Goal: Task Accomplishment & Management: Manage account settings

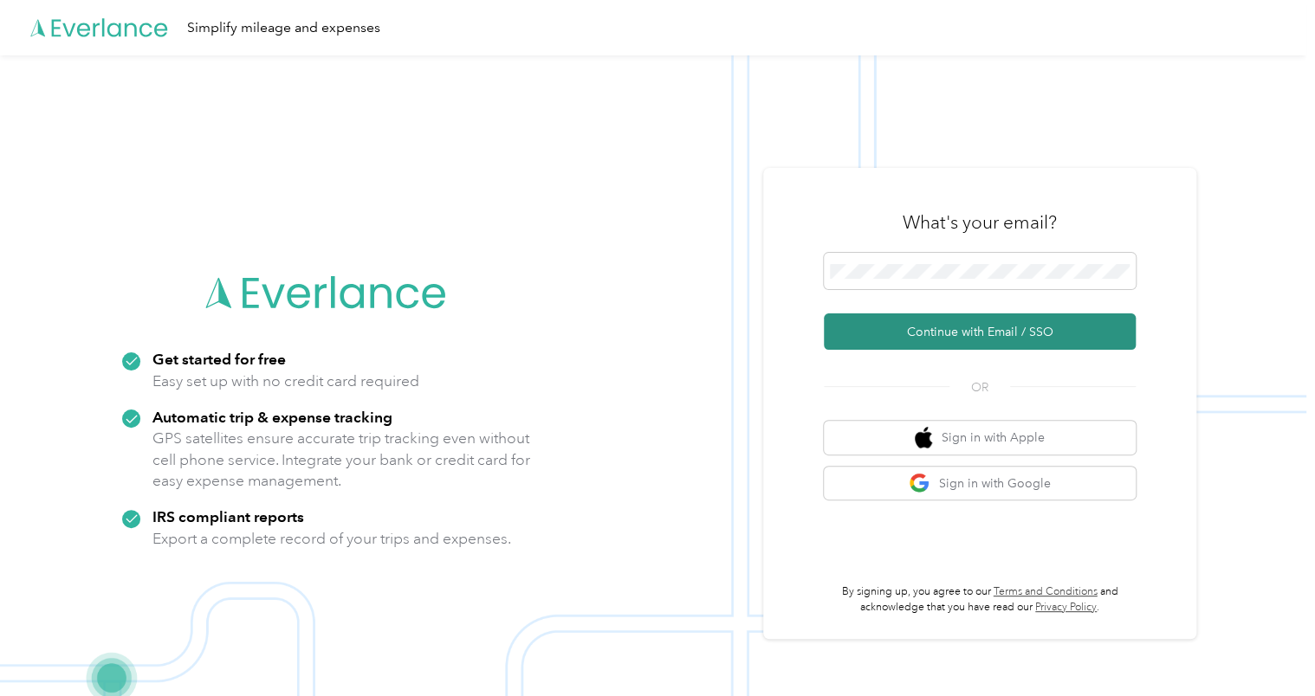
click at [981, 336] on button "Continue with Email / SSO" at bounding box center [980, 332] width 312 height 36
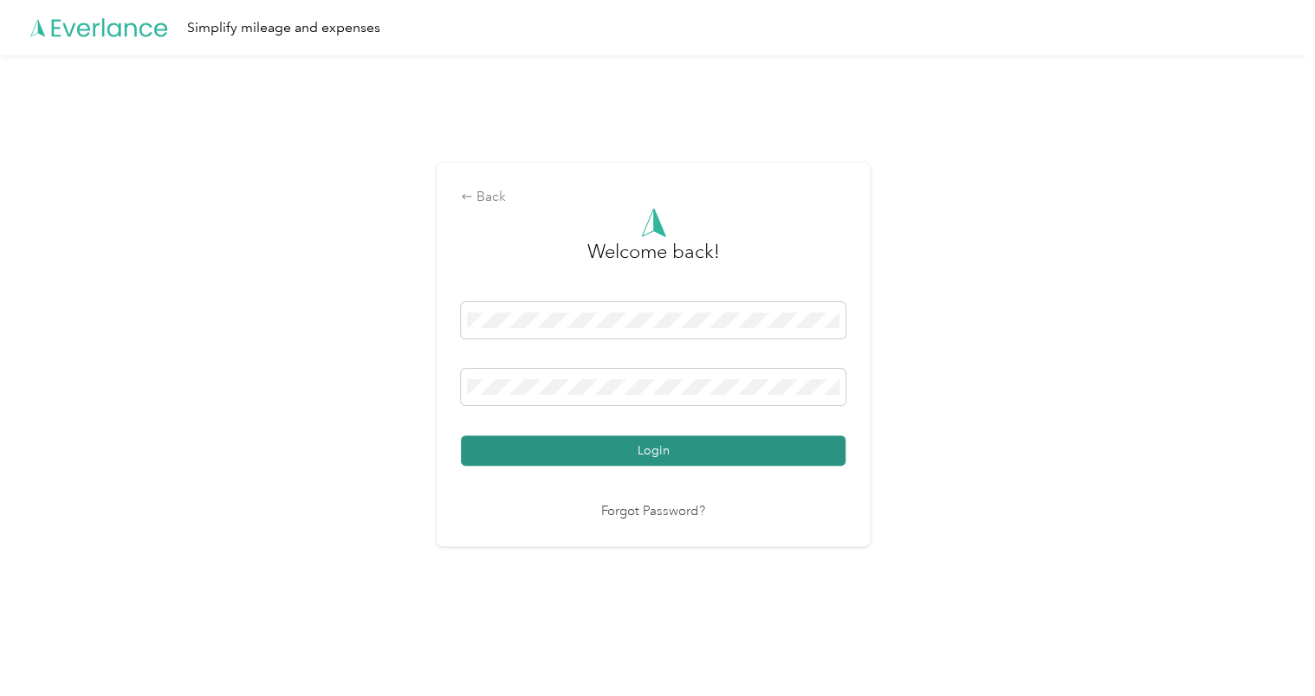
click at [675, 458] on button "Login" at bounding box center [653, 451] width 385 height 30
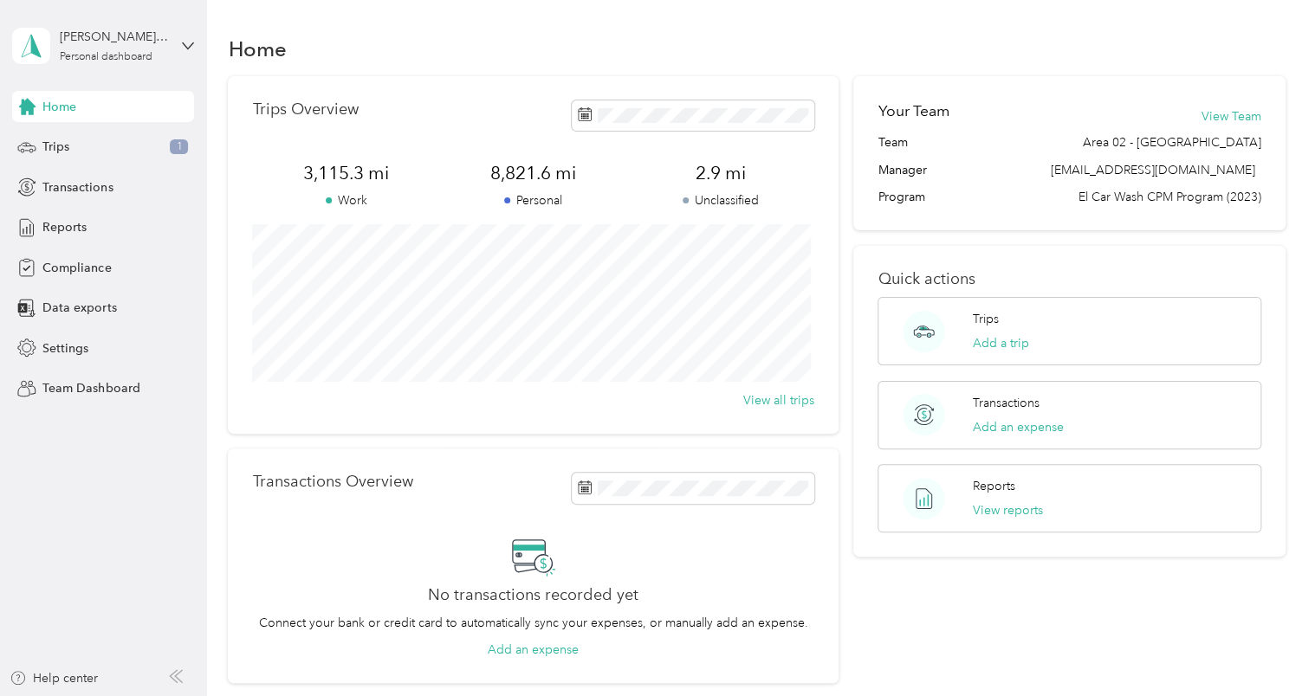
click at [846, 586] on div "Trips Overview 3,115.3 mi Work 8,821.6 mi Personal 2.9 mi Unclassified View all…" at bounding box center [756, 380] width 1057 height 608
click at [163, 42] on div "[PERSON_NAME] III [PERSON_NAME]" at bounding box center [114, 37] width 108 height 18
click at [113, 138] on div "Team dashboard" at bounding box center [74, 142] width 93 height 18
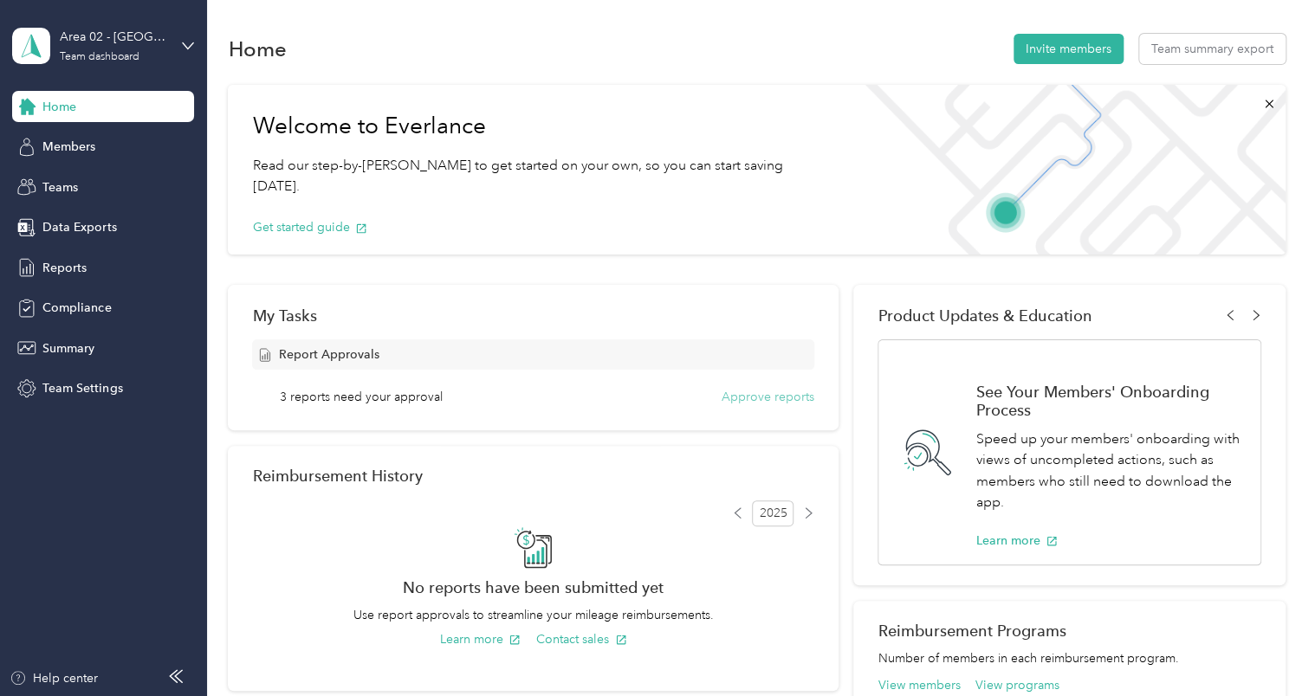
click at [742, 399] on button "Approve reports" at bounding box center [768, 397] width 93 height 18
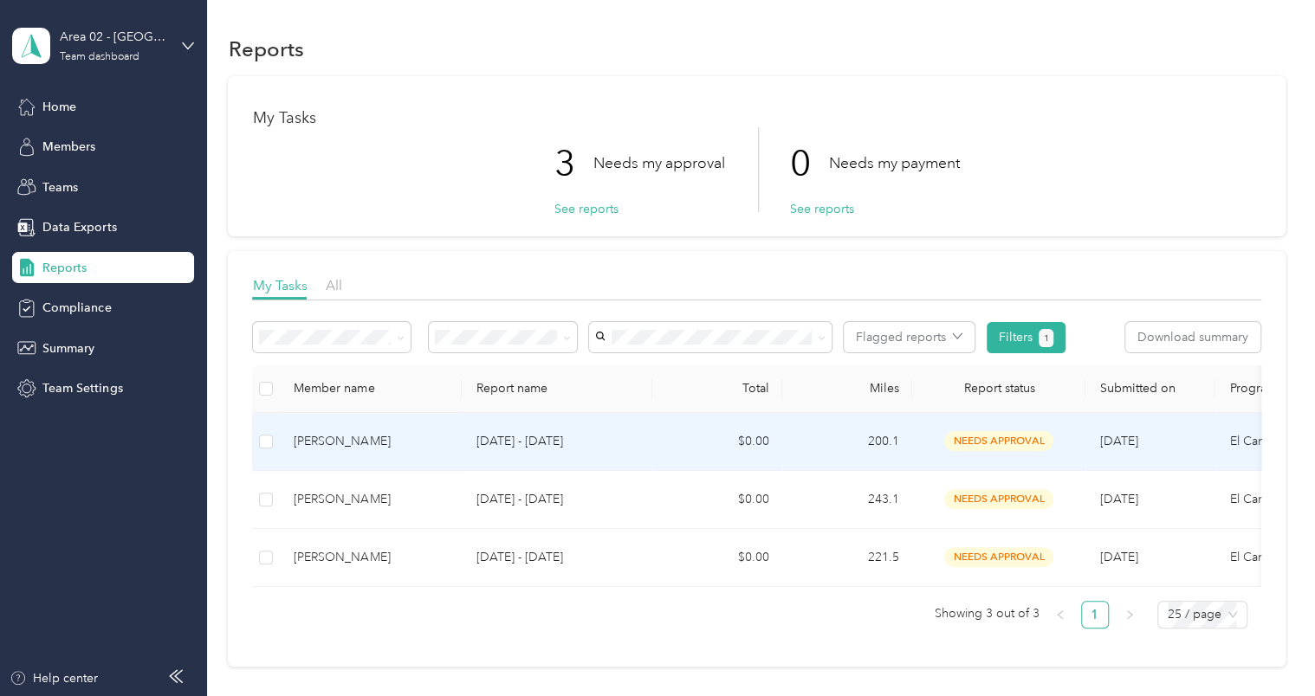
click at [513, 434] on p "[DATE] - [DATE]" at bounding box center [557, 441] width 163 height 19
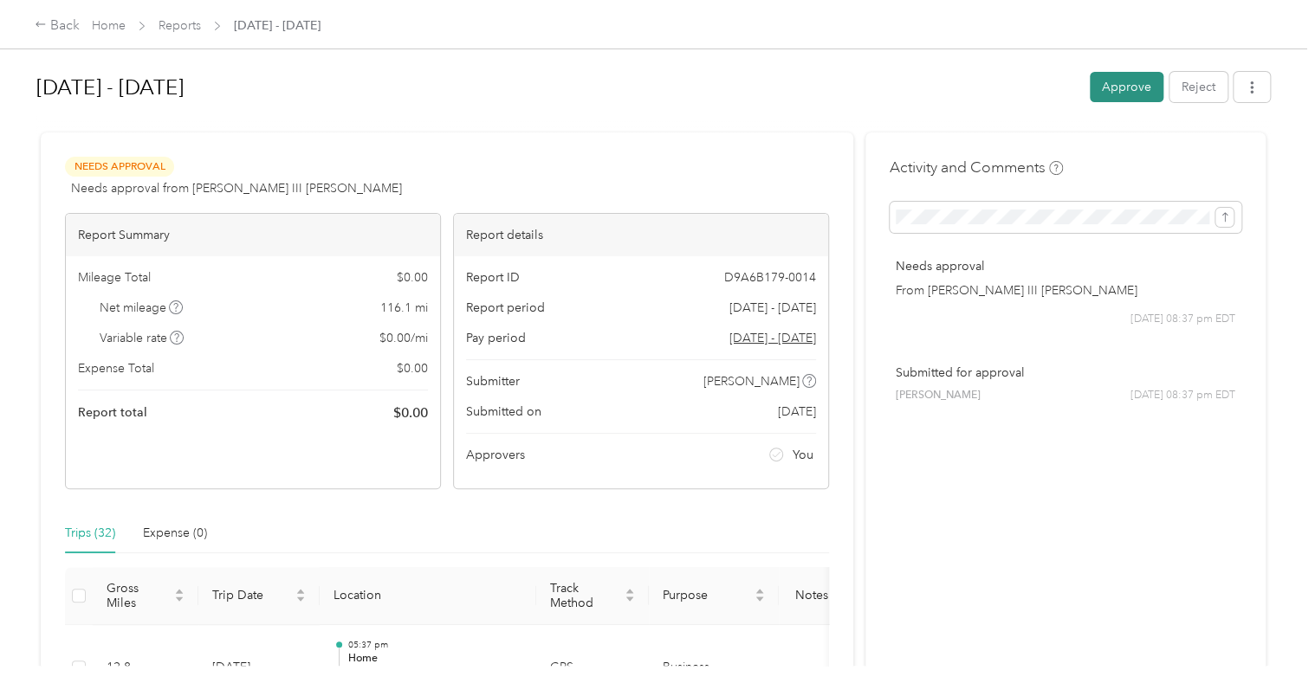
click at [1098, 86] on button "Approve" at bounding box center [1127, 87] width 74 height 30
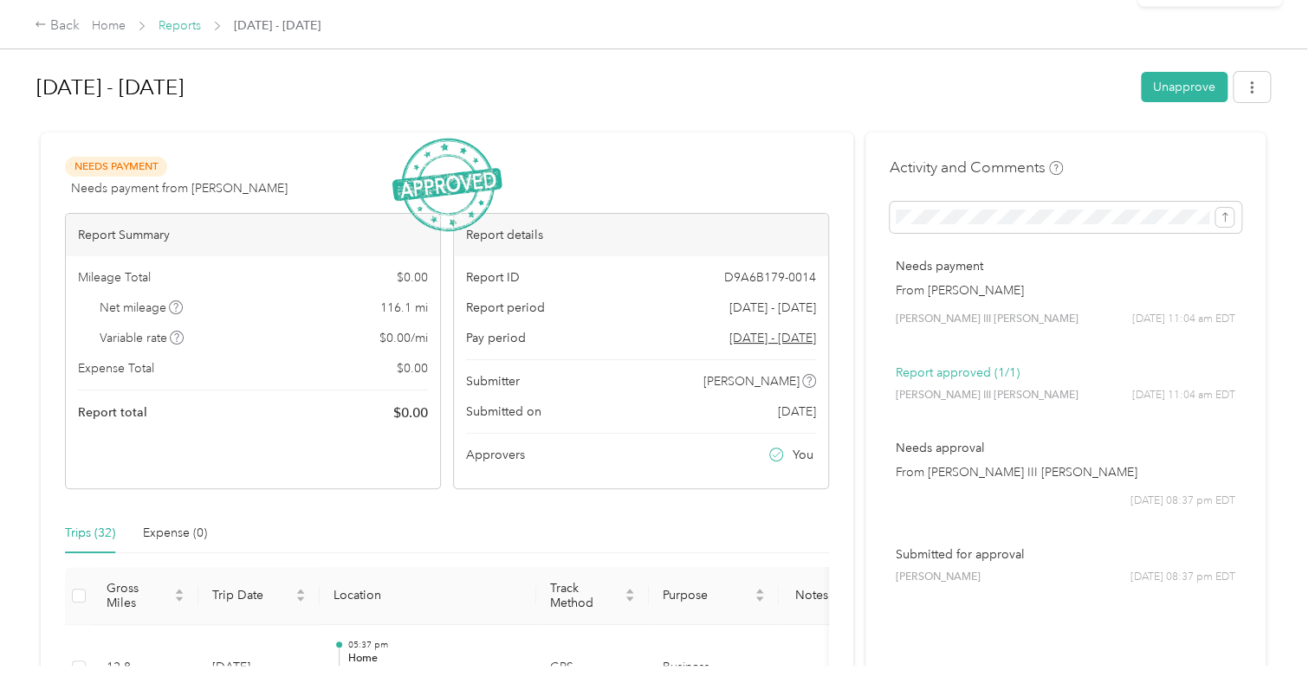
click at [182, 27] on link "Reports" at bounding box center [180, 25] width 42 height 15
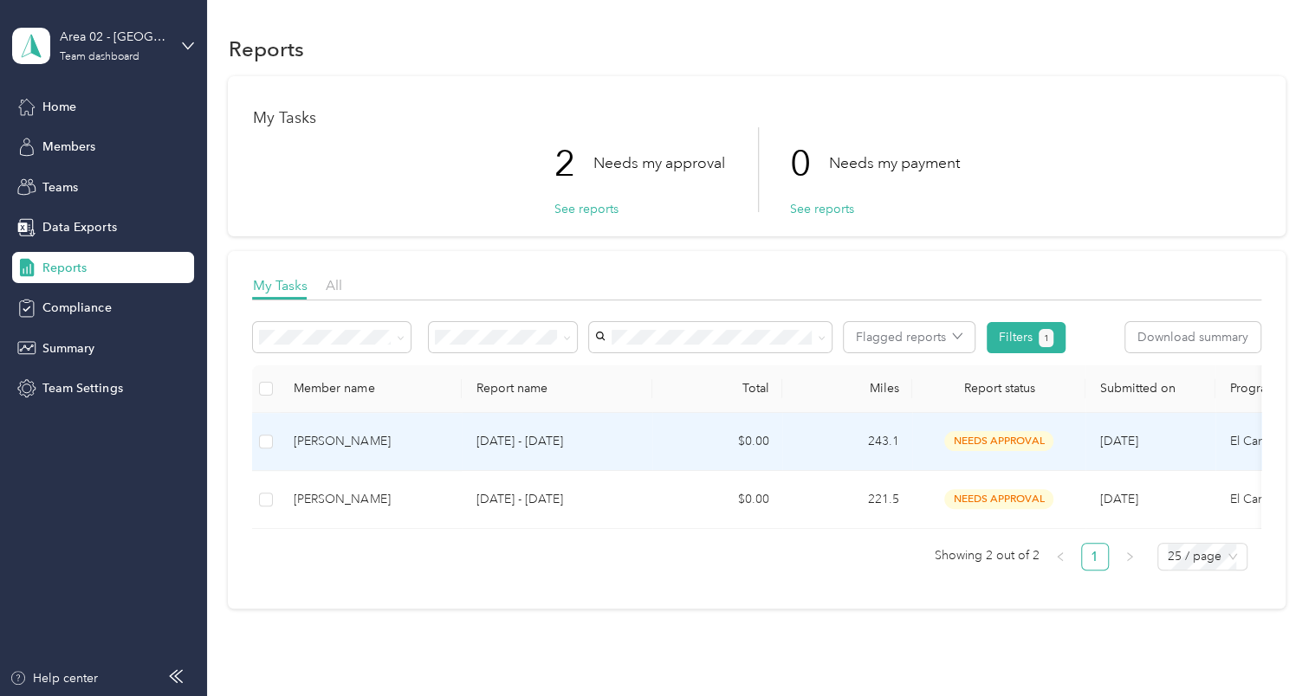
click at [693, 437] on td "$0.00" at bounding box center [717, 442] width 130 height 58
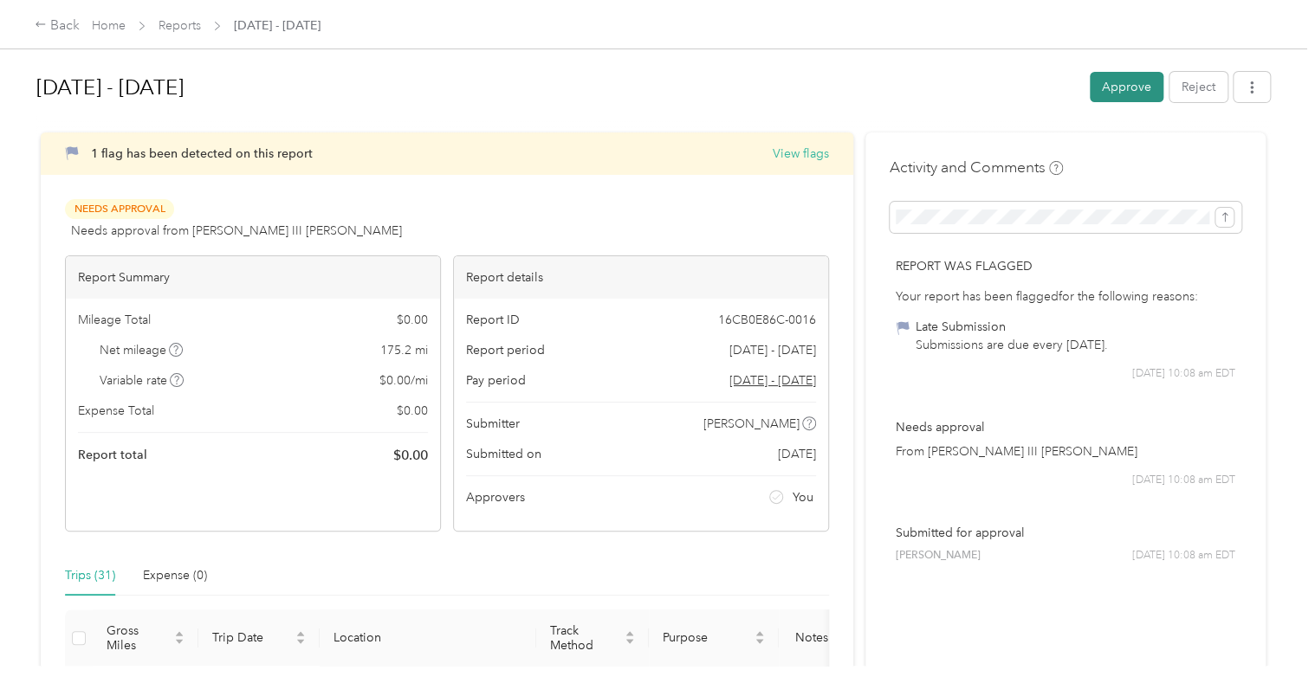
click at [1107, 89] on button "Approve" at bounding box center [1127, 87] width 74 height 30
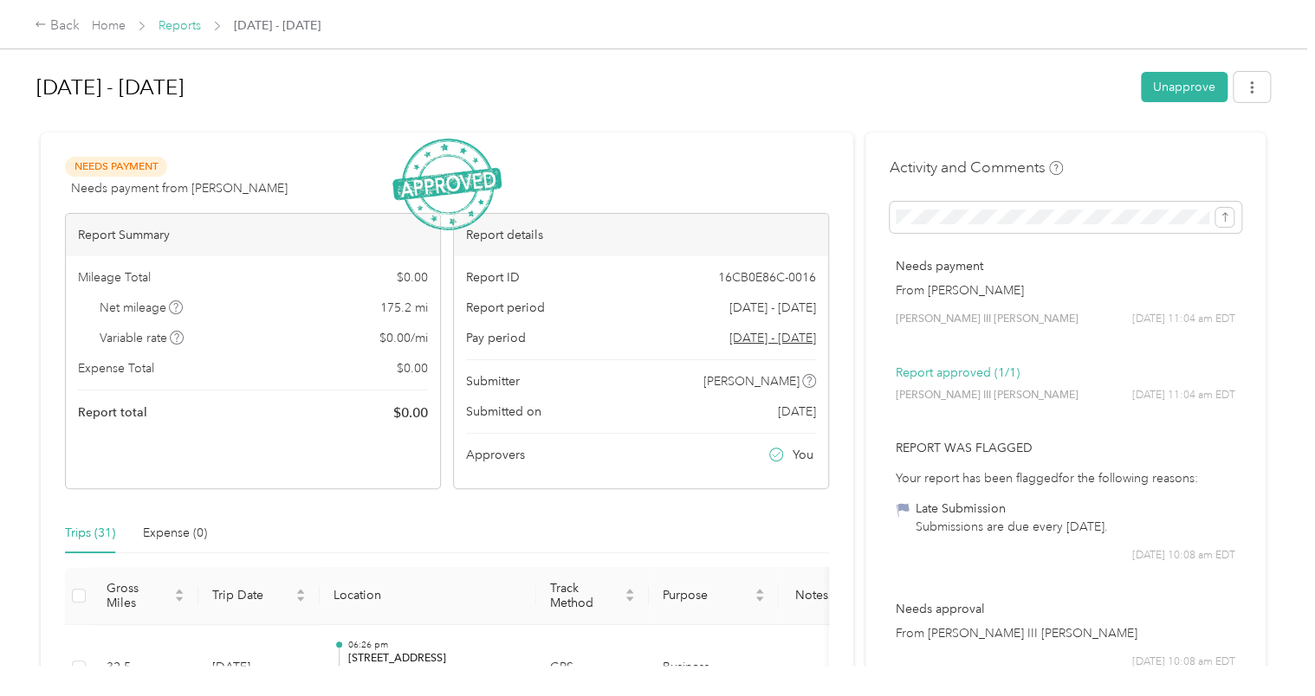
click at [179, 23] on link "Reports" at bounding box center [180, 25] width 42 height 15
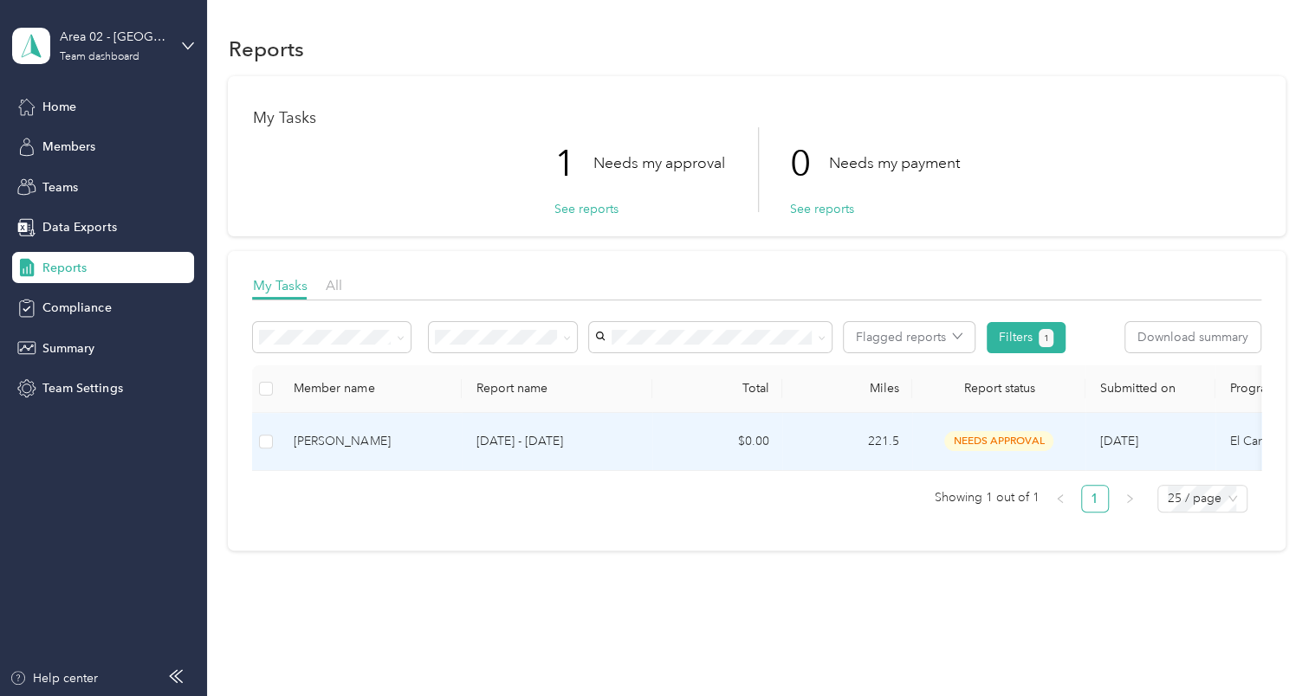
click at [634, 447] on p "[DATE] - [DATE]" at bounding box center [557, 441] width 163 height 19
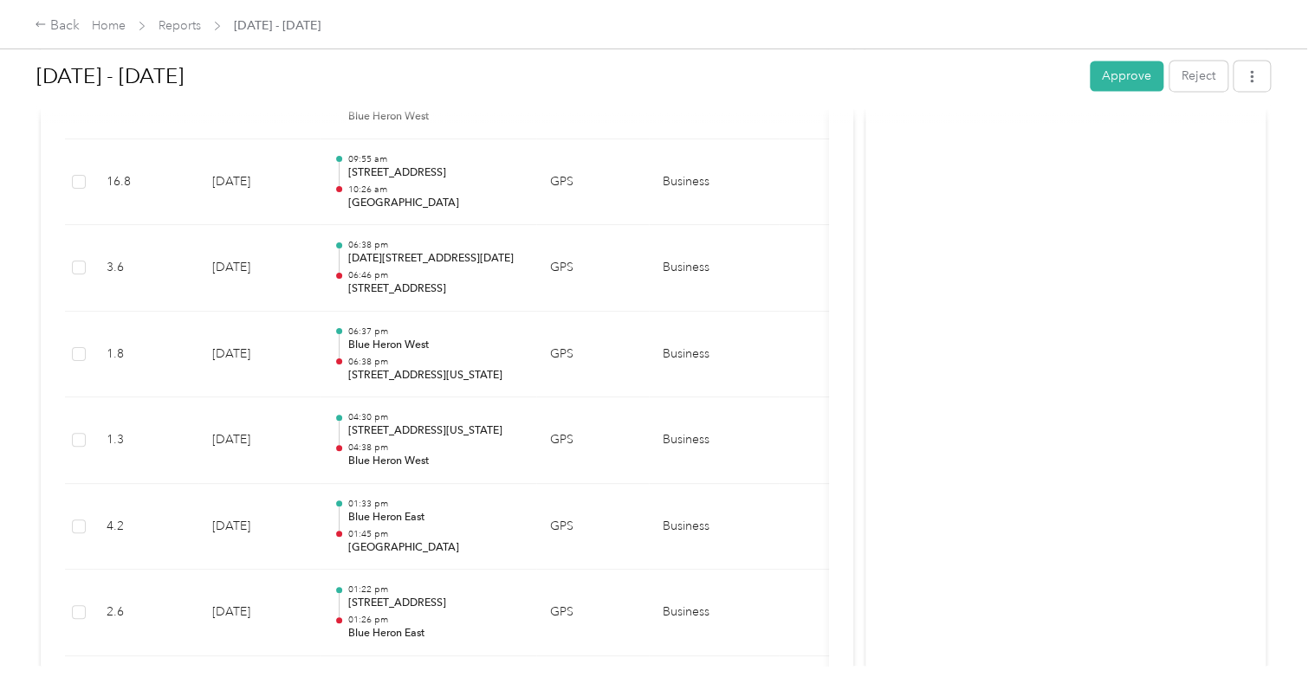
scroll to position [1376, 0]
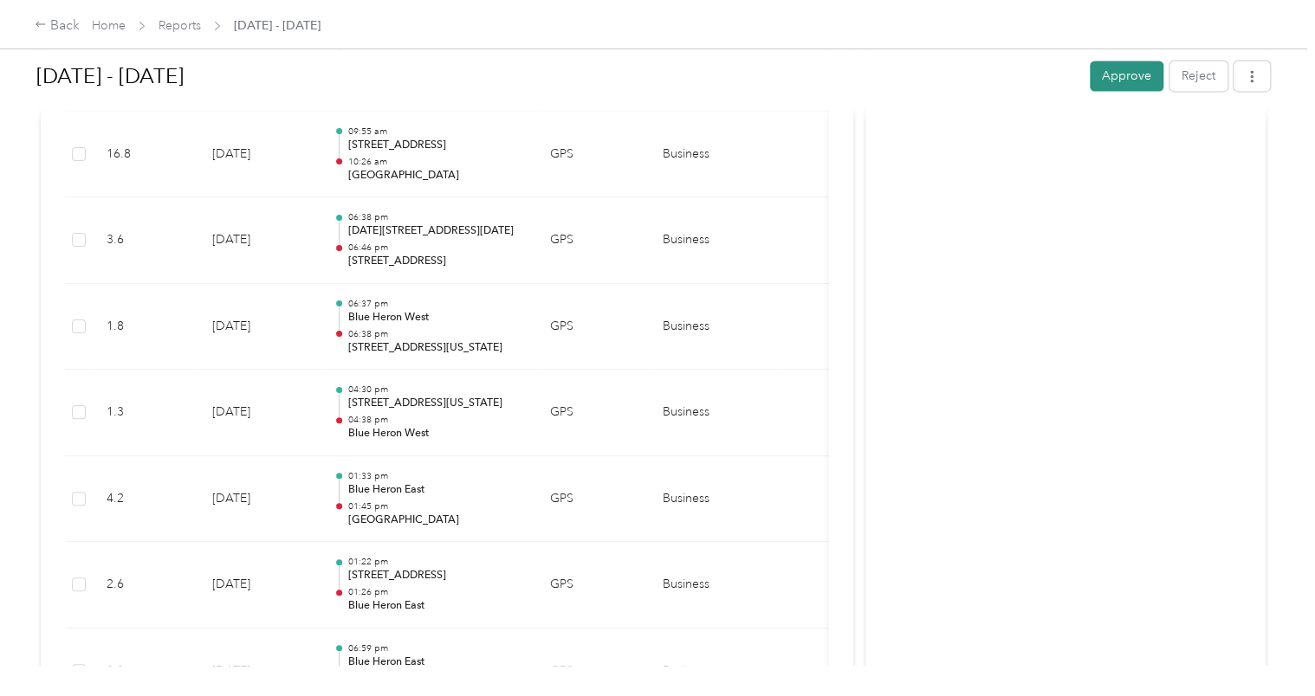
click at [1116, 71] on button "Approve" at bounding box center [1127, 76] width 74 height 30
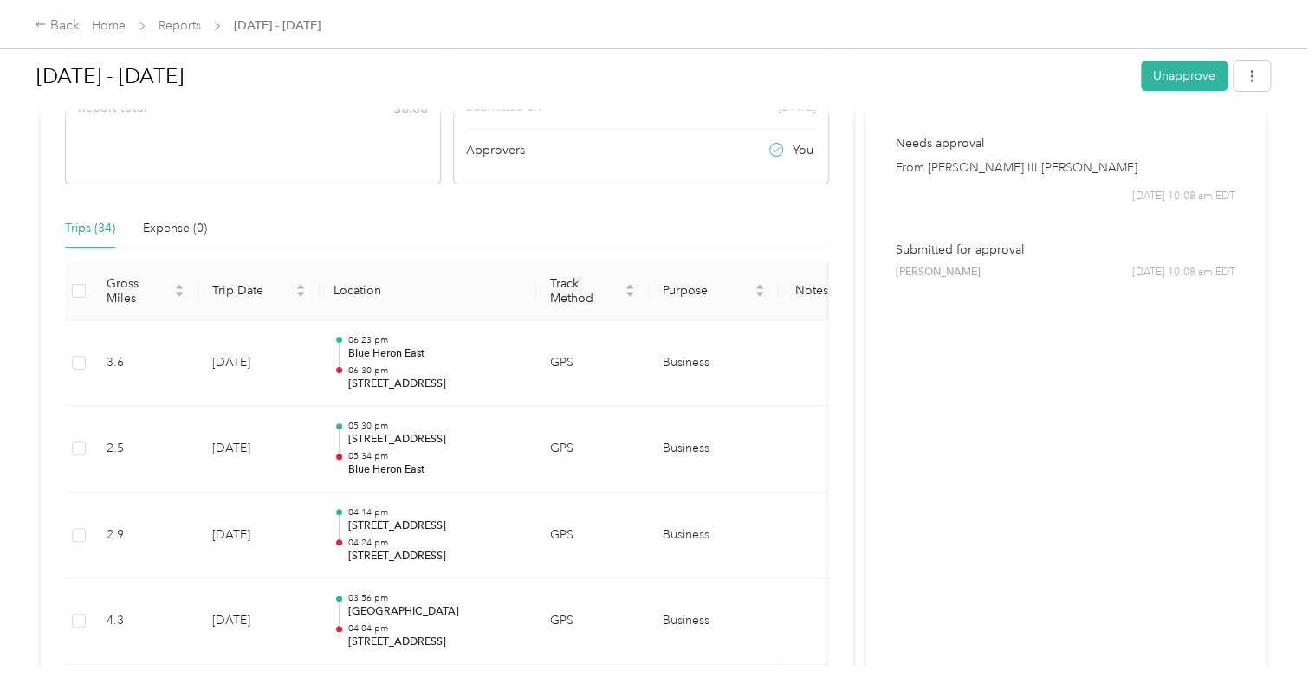
scroll to position [246, 0]
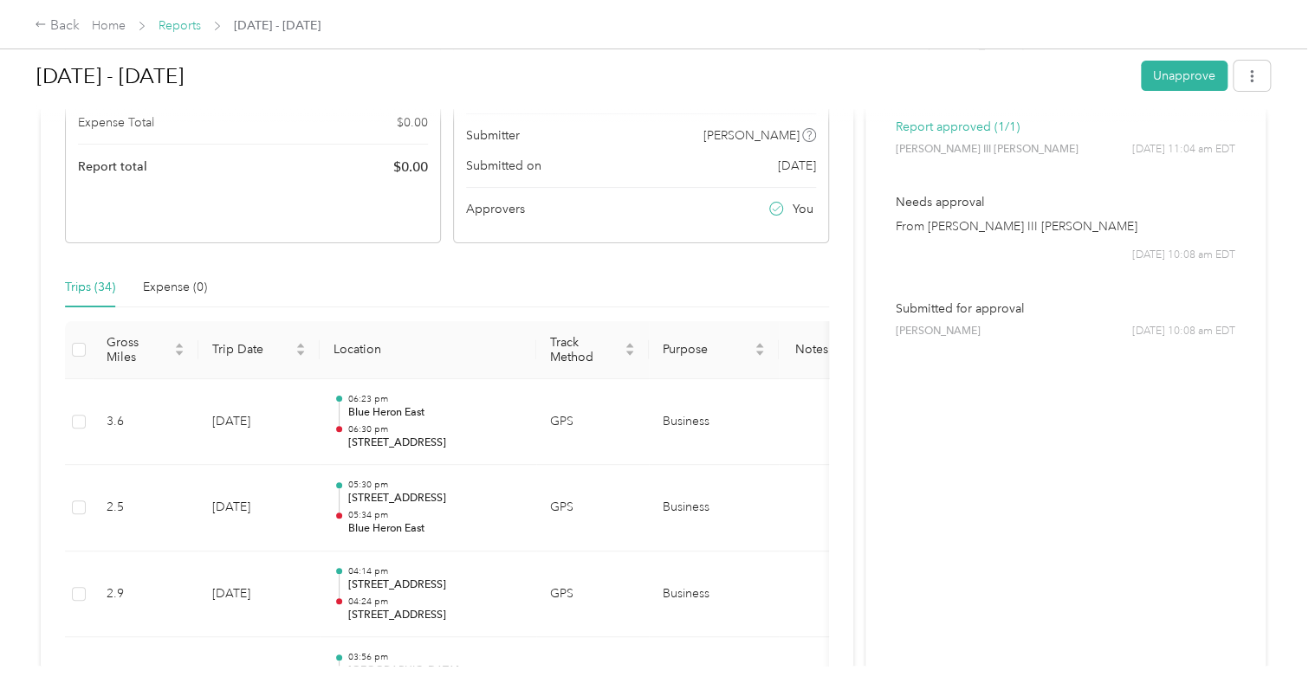
click at [170, 25] on link "Reports" at bounding box center [180, 25] width 42 height 15
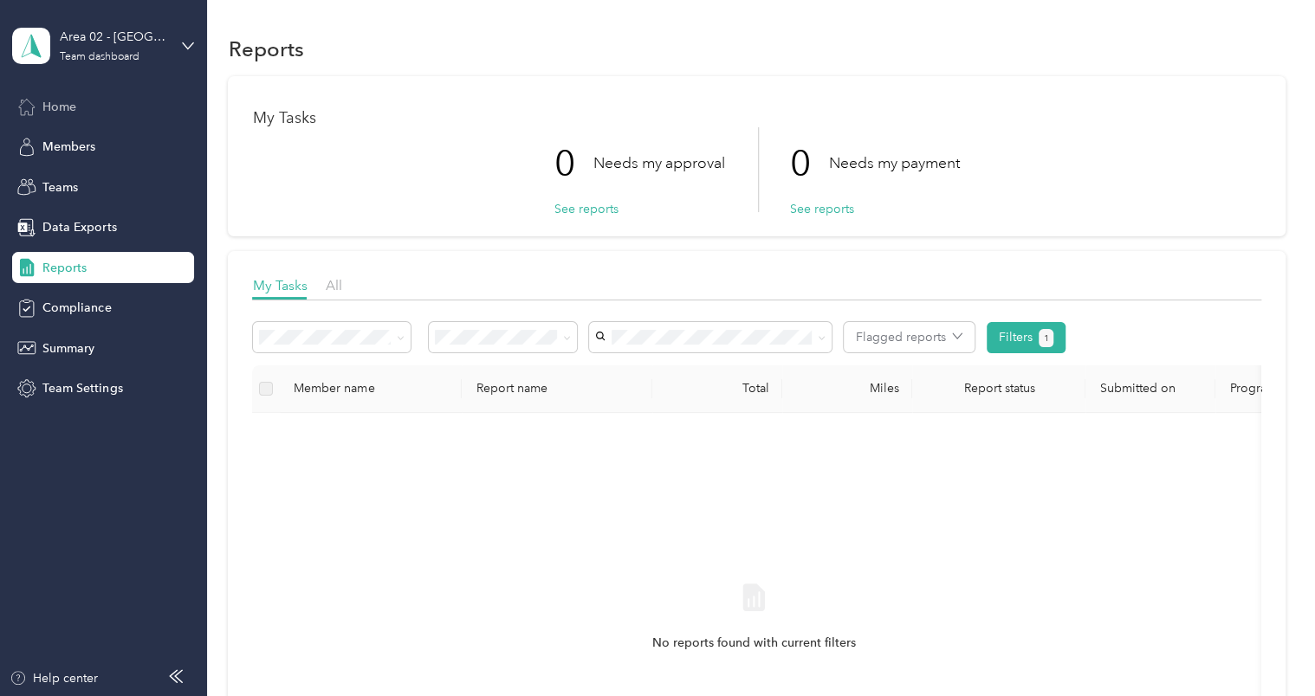
click at [73, 109] on span "Home" at bounding box center [59, 107] width 34 height 18
